Goal: Use online tool/utility: Utilize a website feature to perform a specific function

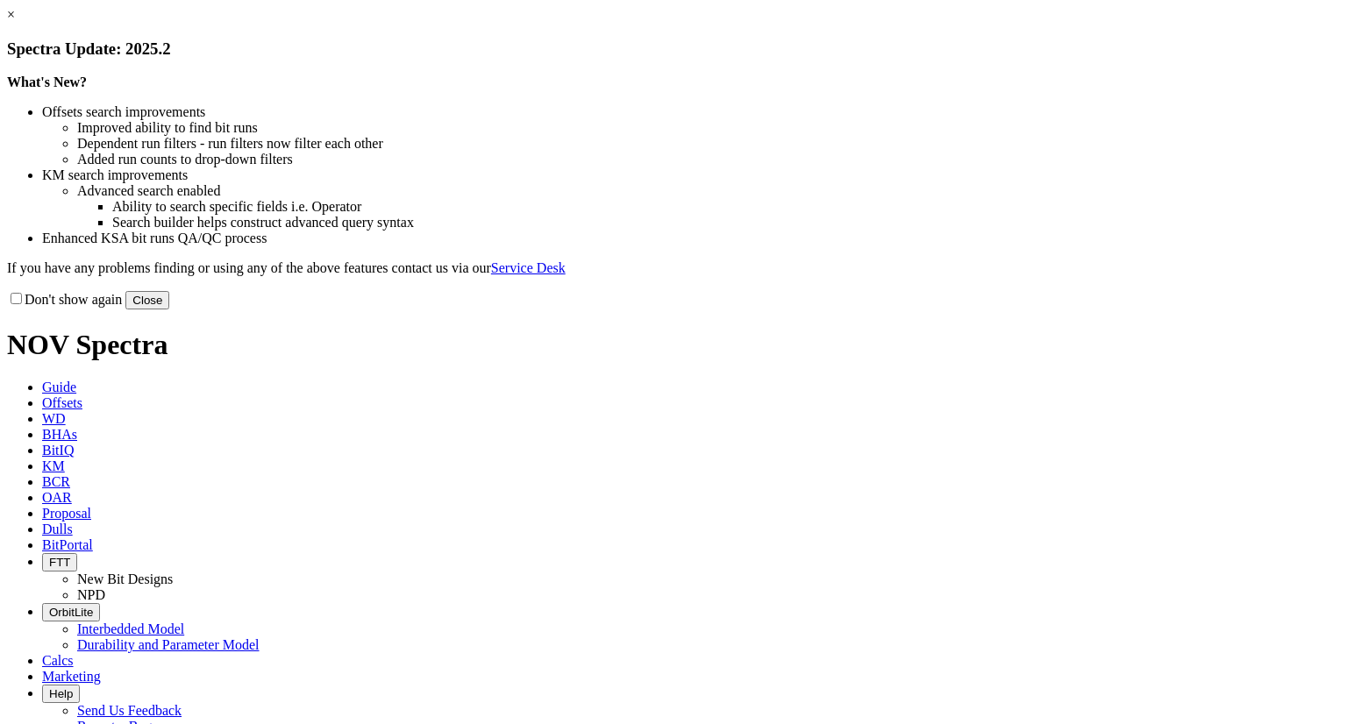
drag, startPoint x: 1059, startPoint y: 138, endPoint x: 1045, endPoint y: 121, distance: 21.8
click at [15, 22] on link "×" at bounding box center [11, 14] width 8 height 15
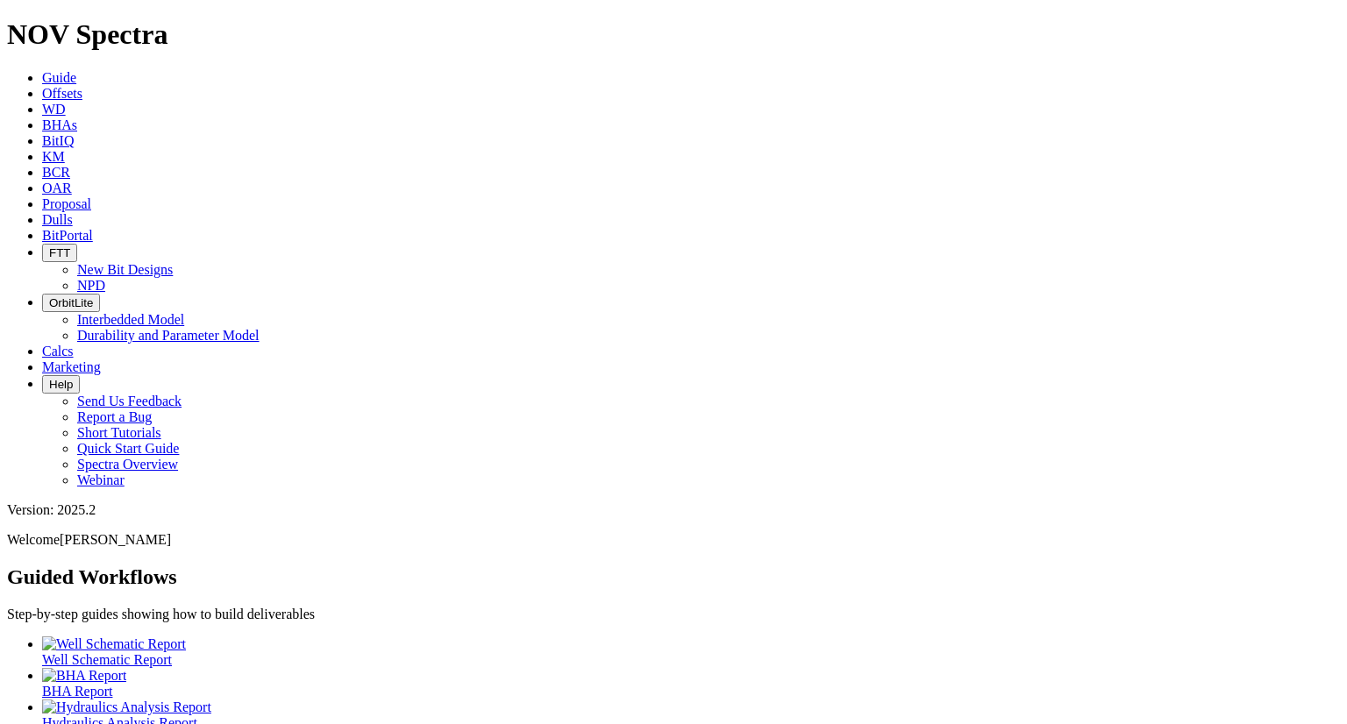
click at [74, 344] on span "Calcs" at bounding box center [58, 351] width 32 height 15
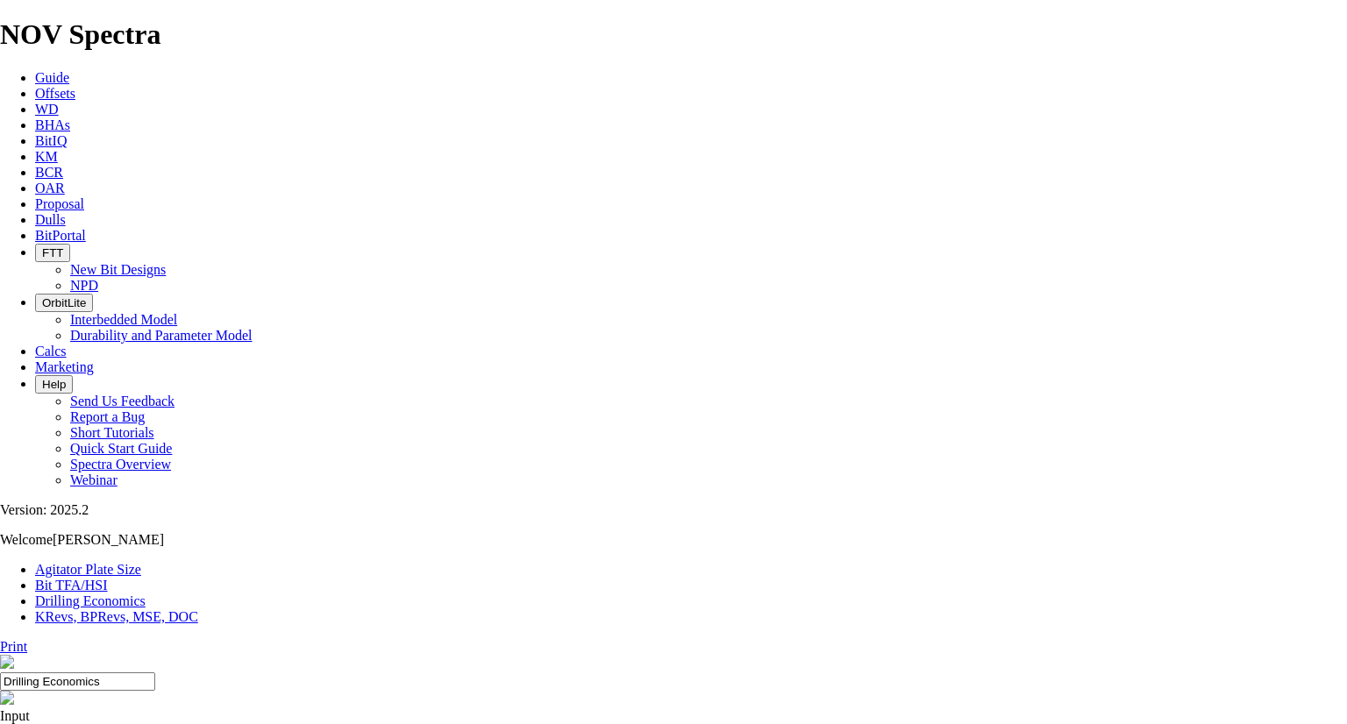
click at [108, 578] on link "Bit TFA/HSI" at bounding box center [71, 585] width 73 height 15
type input "6"
select select "number:12"
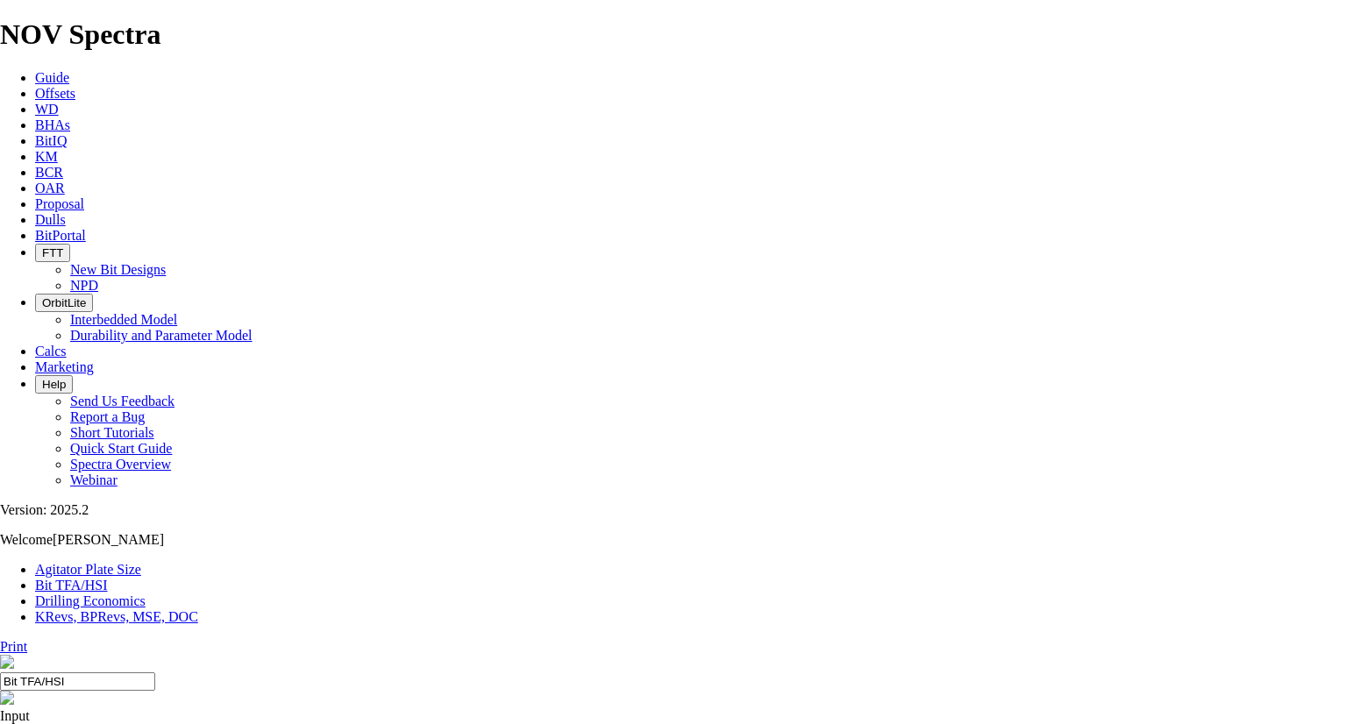
select select "number:12"
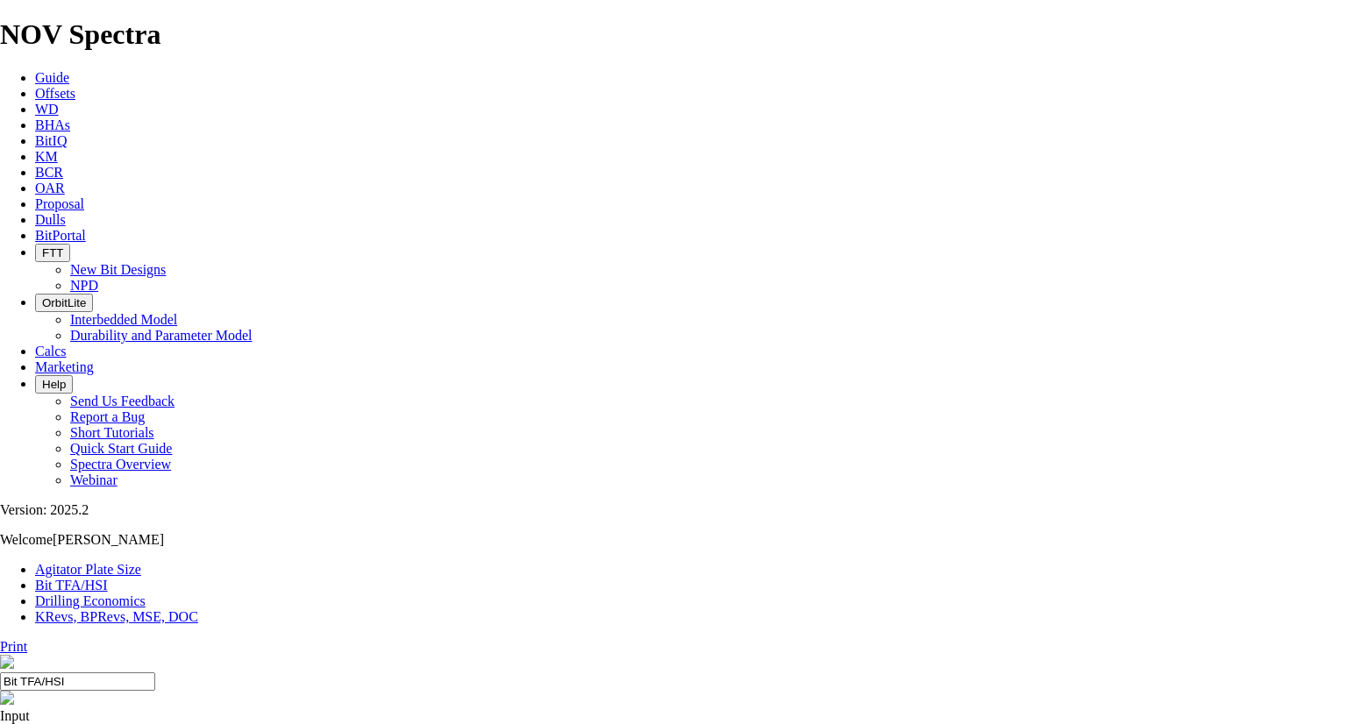
select select "number:12"
type input "6"
select select "number:0"
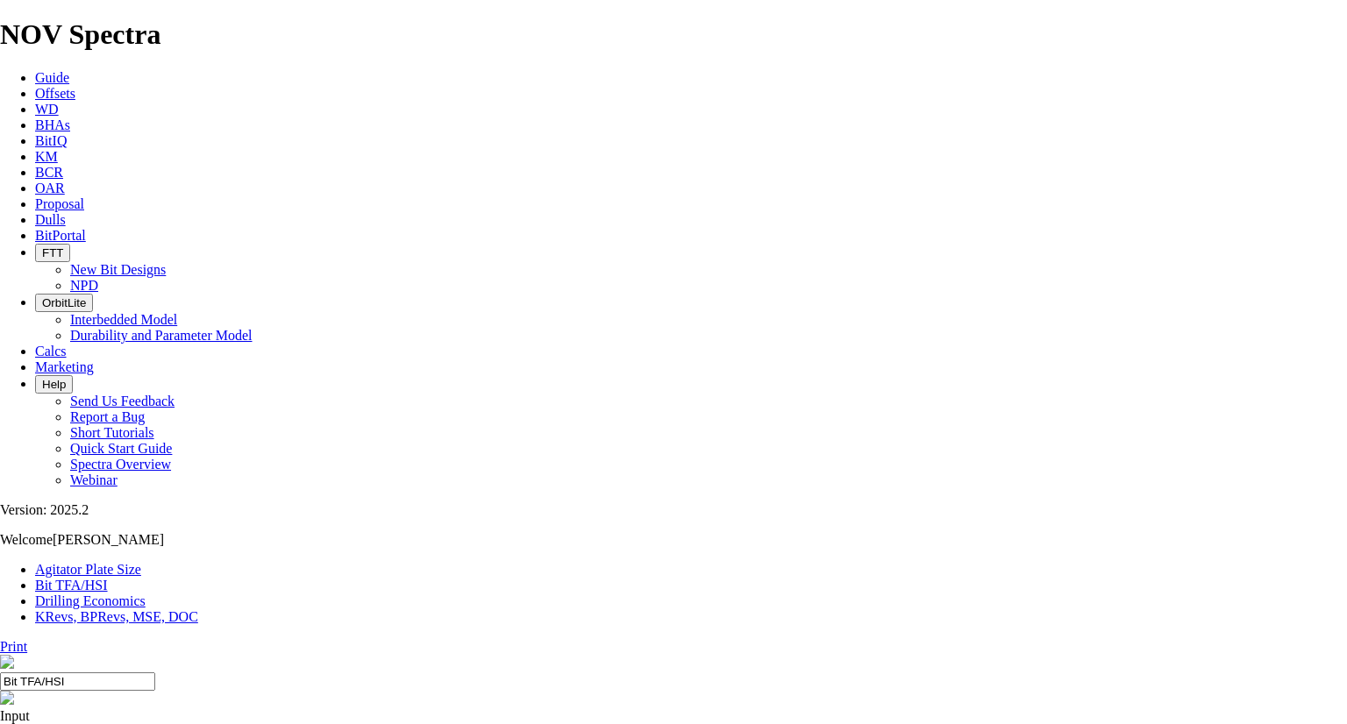
select select "number:0"
drag, startPoint x: 502, startPoint y: 459, endPoint x: 472, endPoint y: 458, distance: 29.8
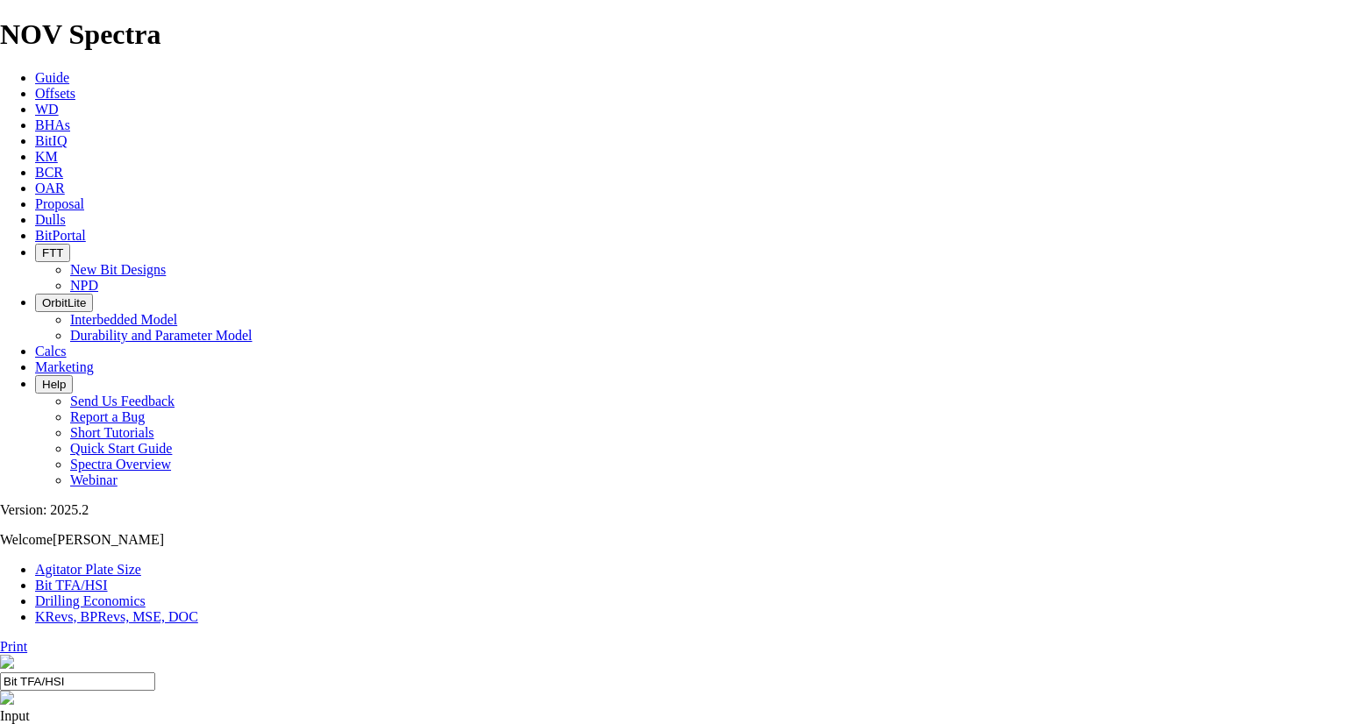
type input "5"
select select "number:12"
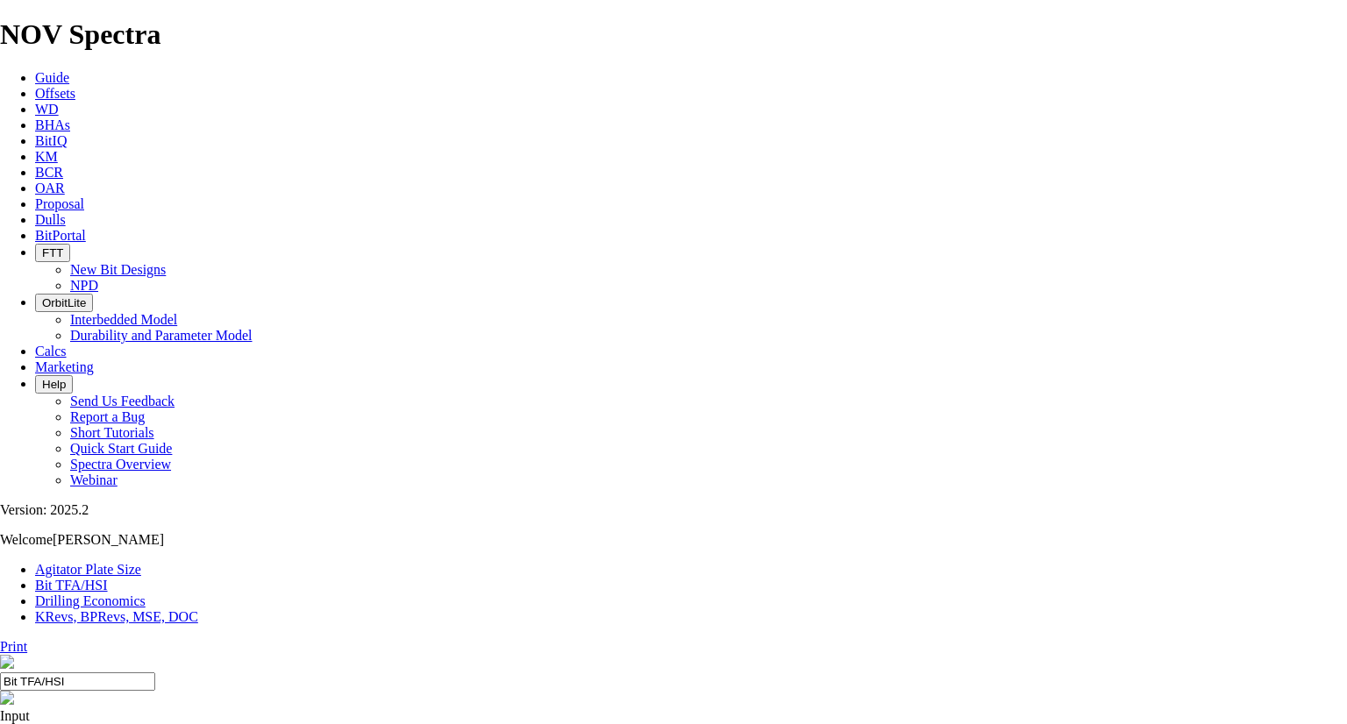
select select "number:12"
